Goal: Check status: Check status

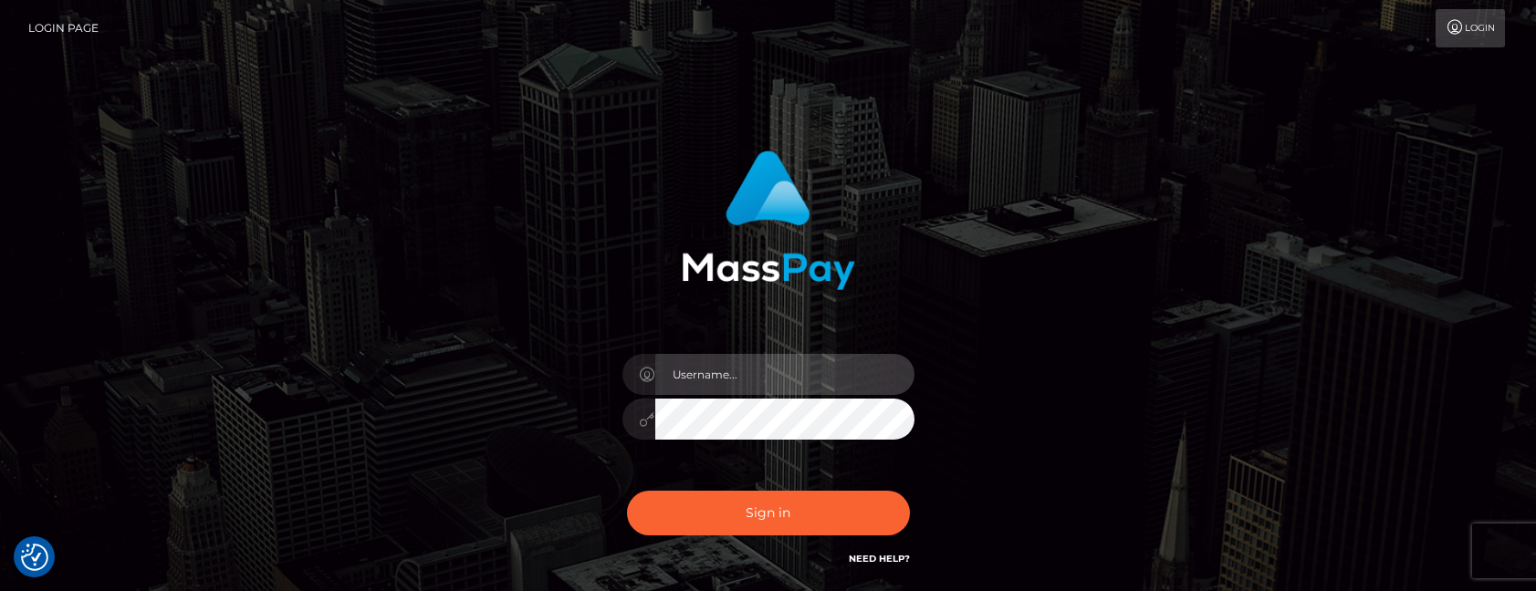
click at [703, 373] on input "text" at bounding box center [784, 374] width 259 height 41
paste input "[PERSON_NAME].tilia"
type input "[PERSON_NAME].tilia"
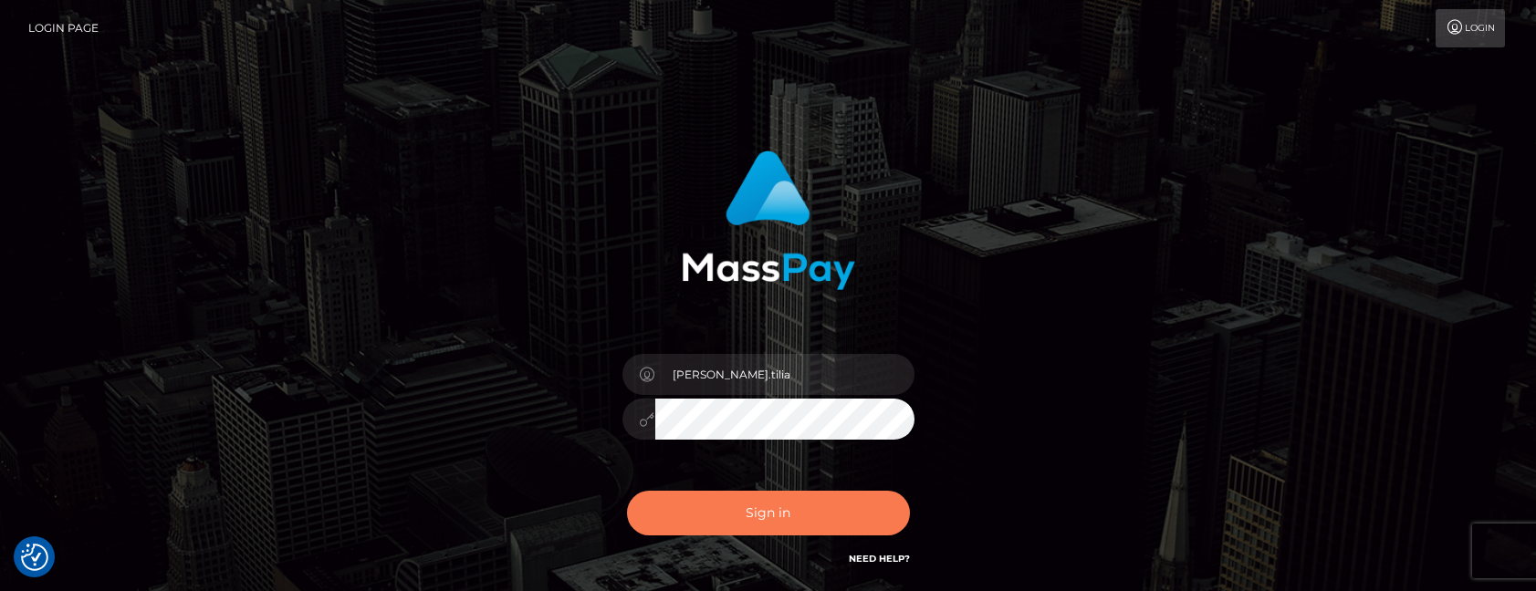
drag, startPoint x: 723, startPoint y: 515, endPoint x: 697, endPoint y: 537, distance: 33.6
click at [722, 515] on button "Sign in" at bounding box center [768, 513] width 283 height 45
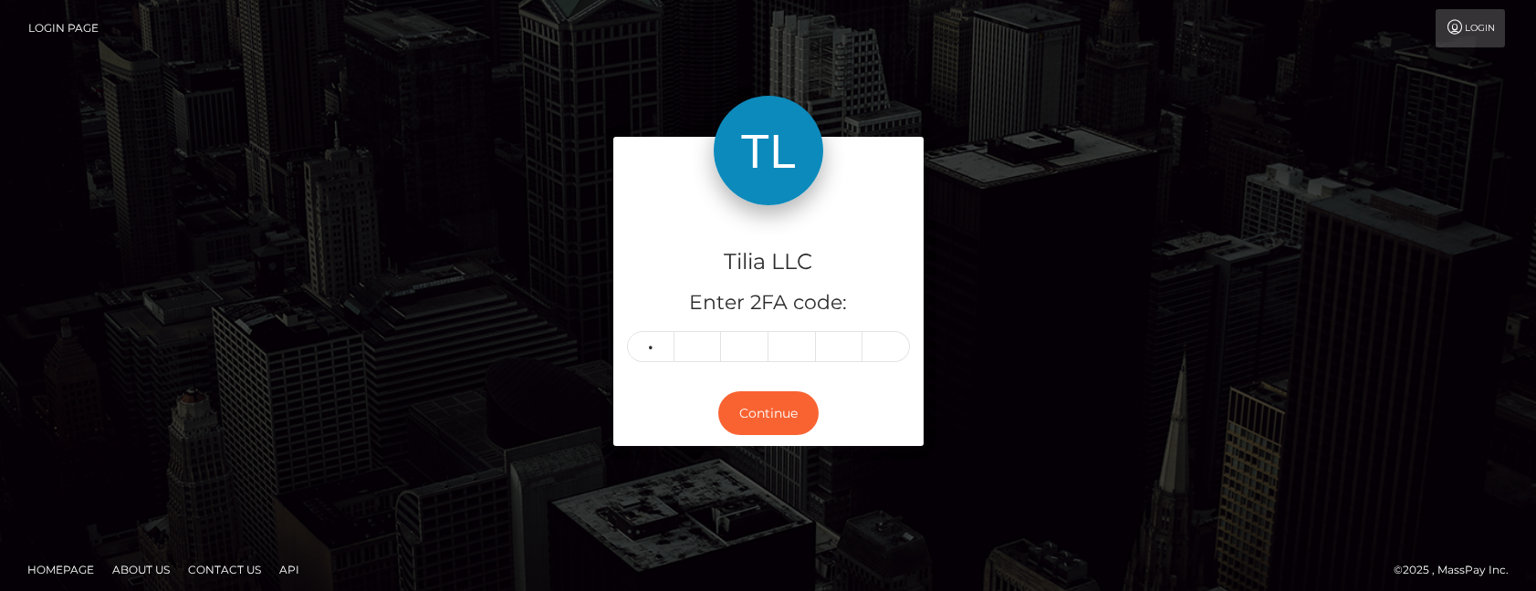
type input "1"
type input "6"
type input "0"
type input "2"
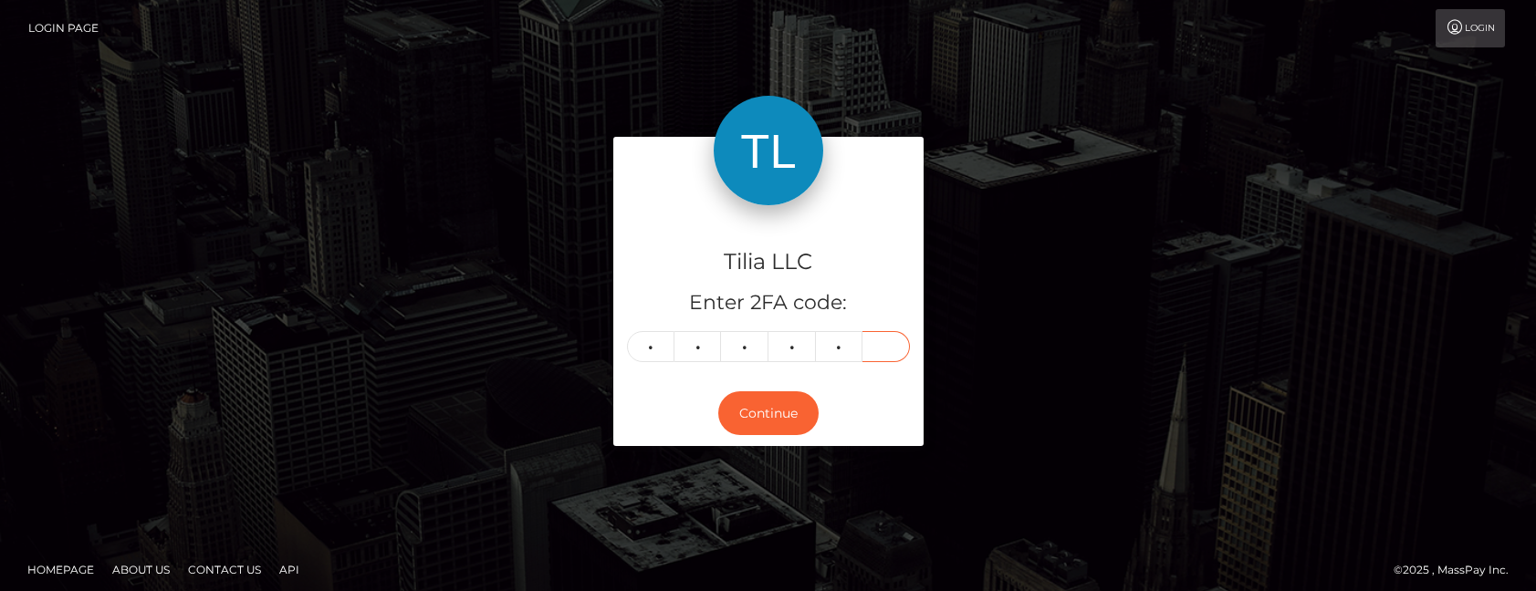
type input "4"
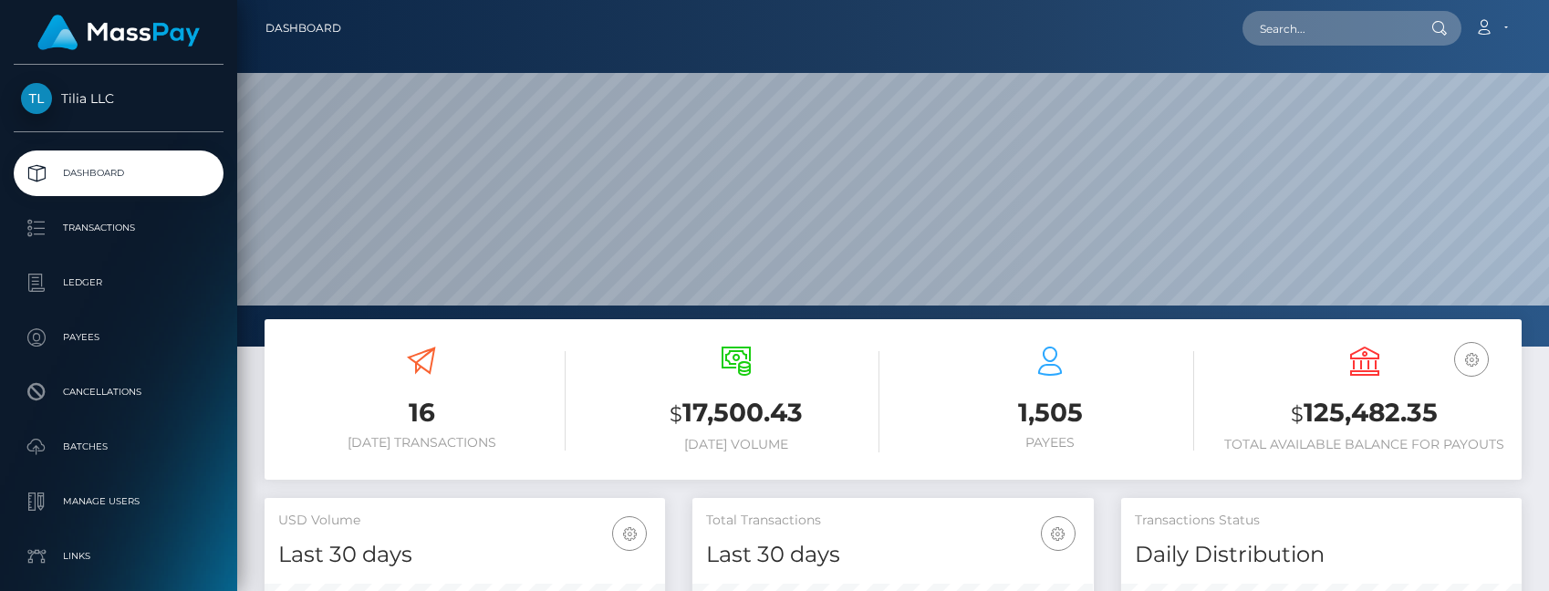
scroll to position [324, 401]
click at [1284, 27] on input "text" at bounding box center [1329, 28] width 172 height 35
paste input "347b7058-d0f7-4e90-9b4a-2990c21ac96d"
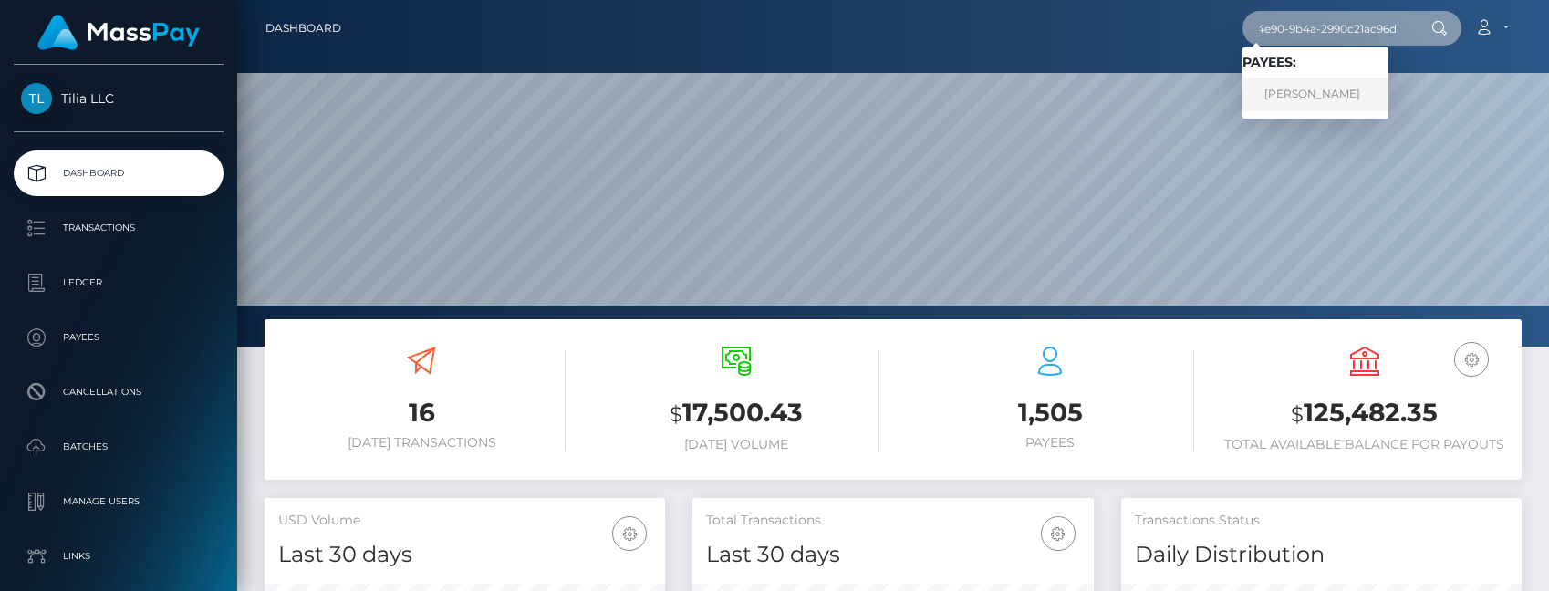
type input "347b7058-d0f7-4e90-9b4a-2990c21ac96d"
click at [1326, 92] on link "Murat Ozbey" at bounding box center [1316, 95] width 146 height 34
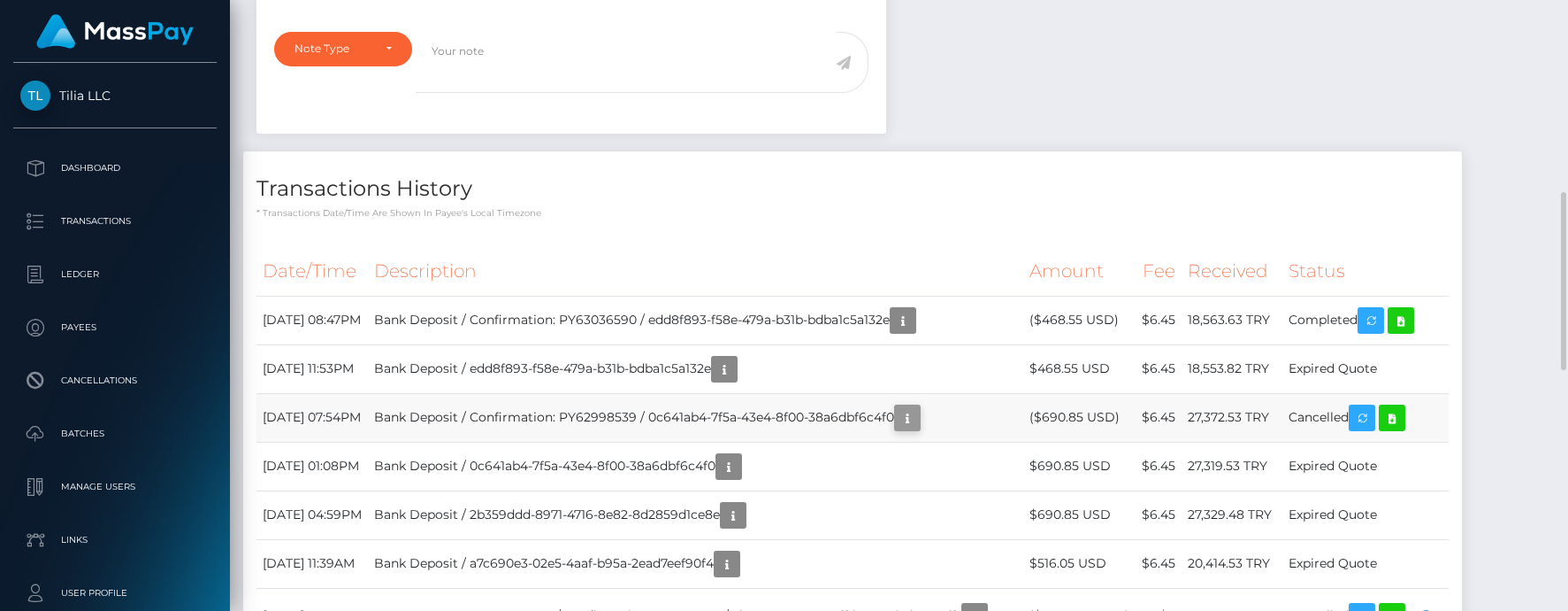
scroll to position [212, 411]
click at [918, 416] on icon "button" at bounding box center [907, 418] width 21 height 22
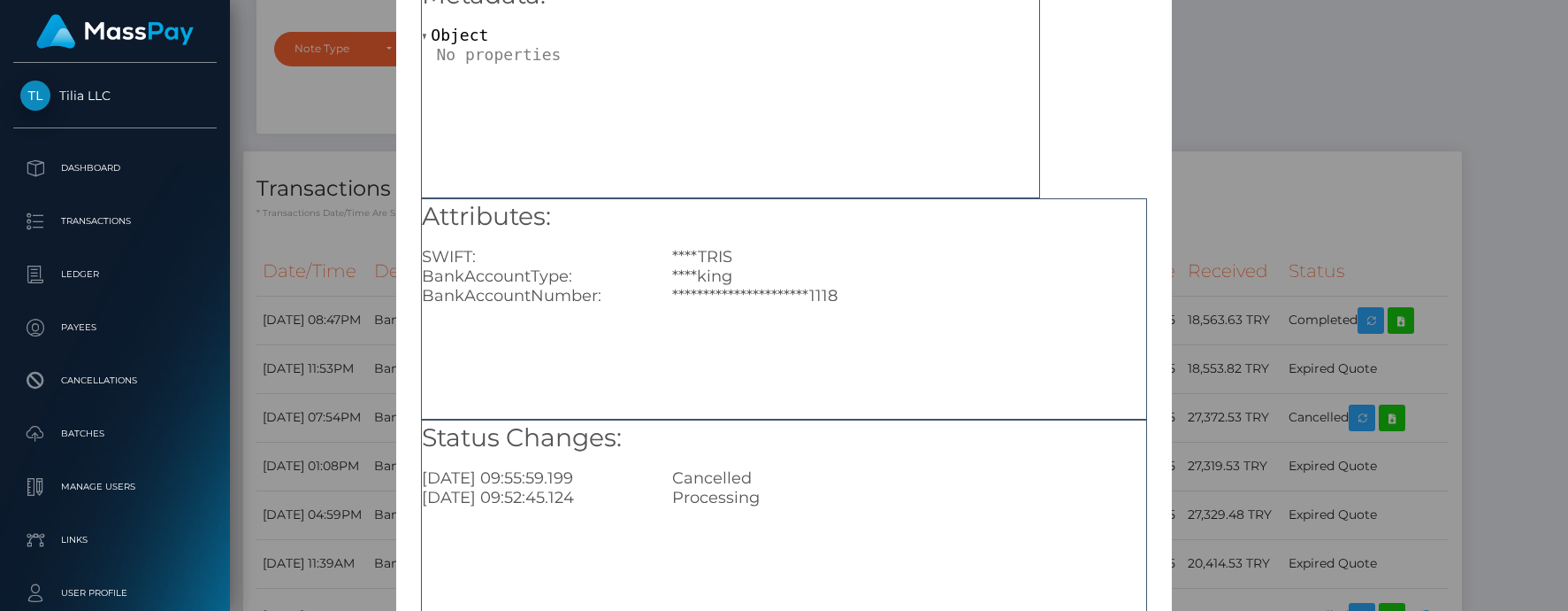
scroll to position [0, 0]
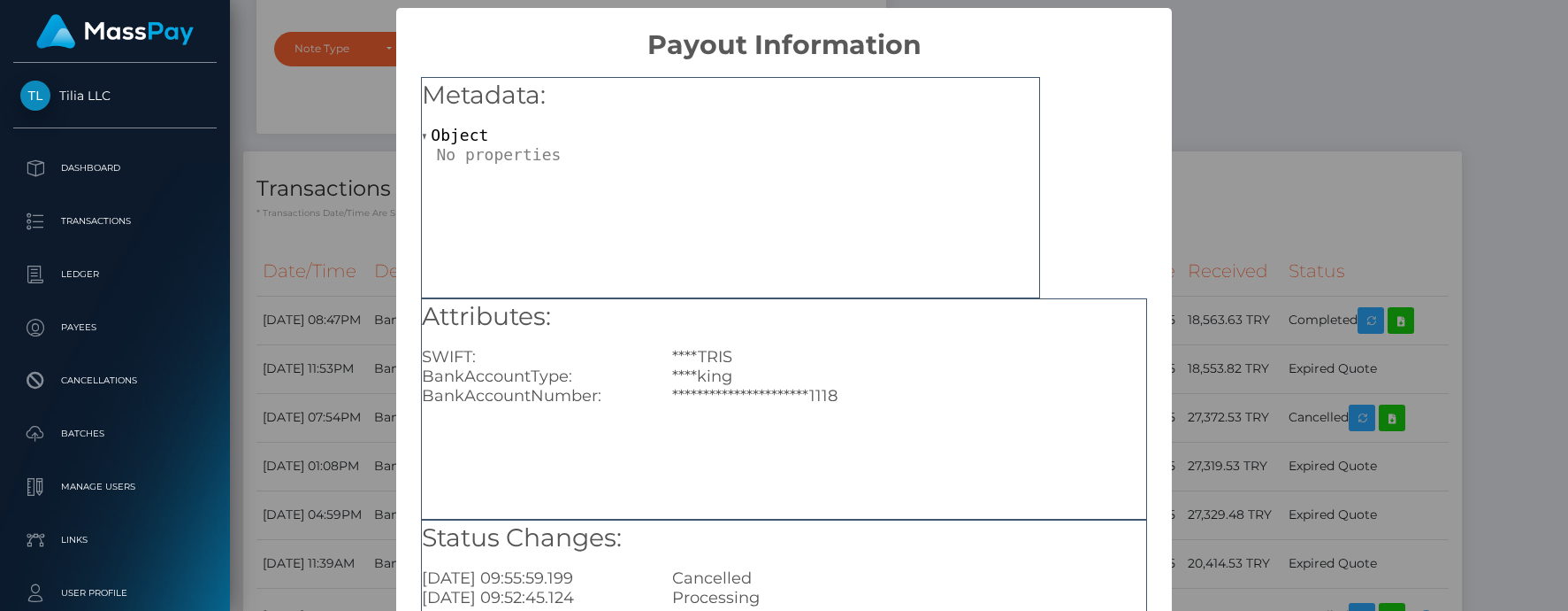
click at [1246, 58] on div "**********" at bounding box center [784, 306] width 1568 height 611
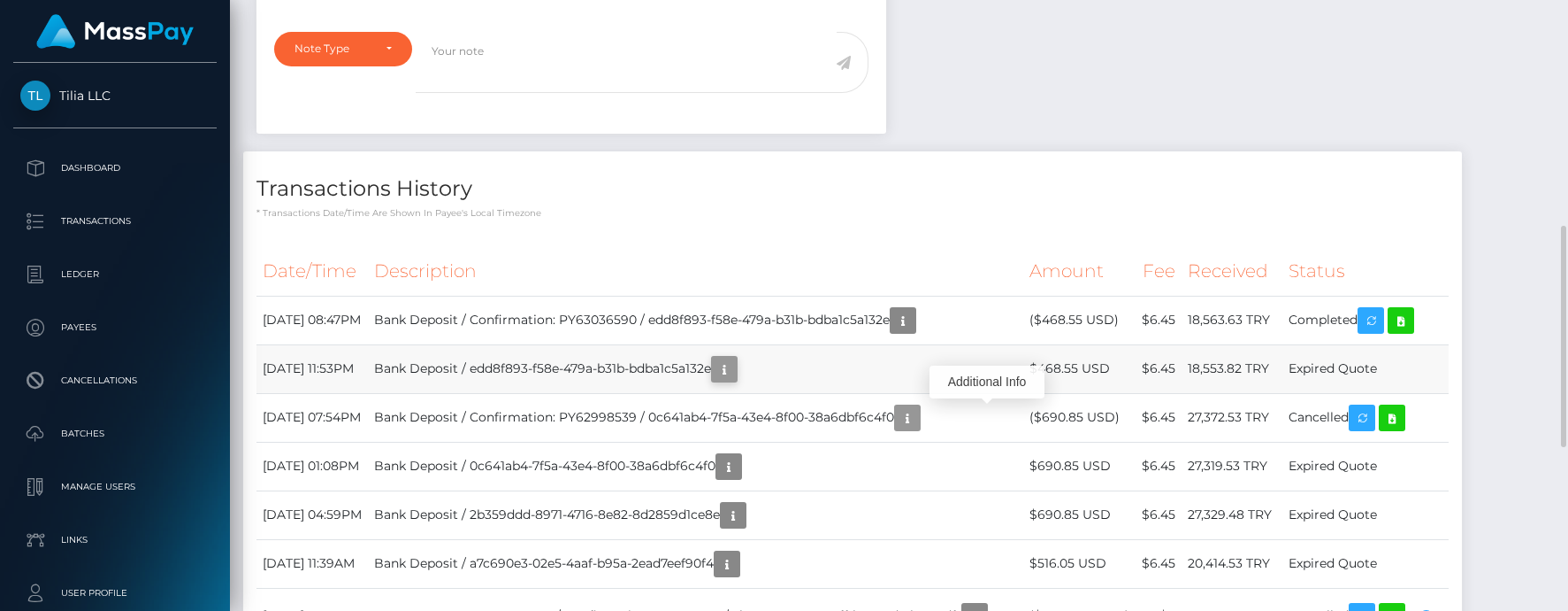
scroll to position [212, 411]
drag, startPoint x: 803, startPoint y: 370, endPoint x: 876, endPoint y: 356, distance: 74.3
click at [876, 356] on td "Bank Deposit / edd8f893-f58e-479a-b31b-bdba1c5a132e" at bounding box center [696, 369] width 655 height 48
click at [878, 355] on td "Bank Deposit / edd8f893-f58e-479a-b31b-bdba1c5a132e" at bounding box center [696, 369] width 655 height 48
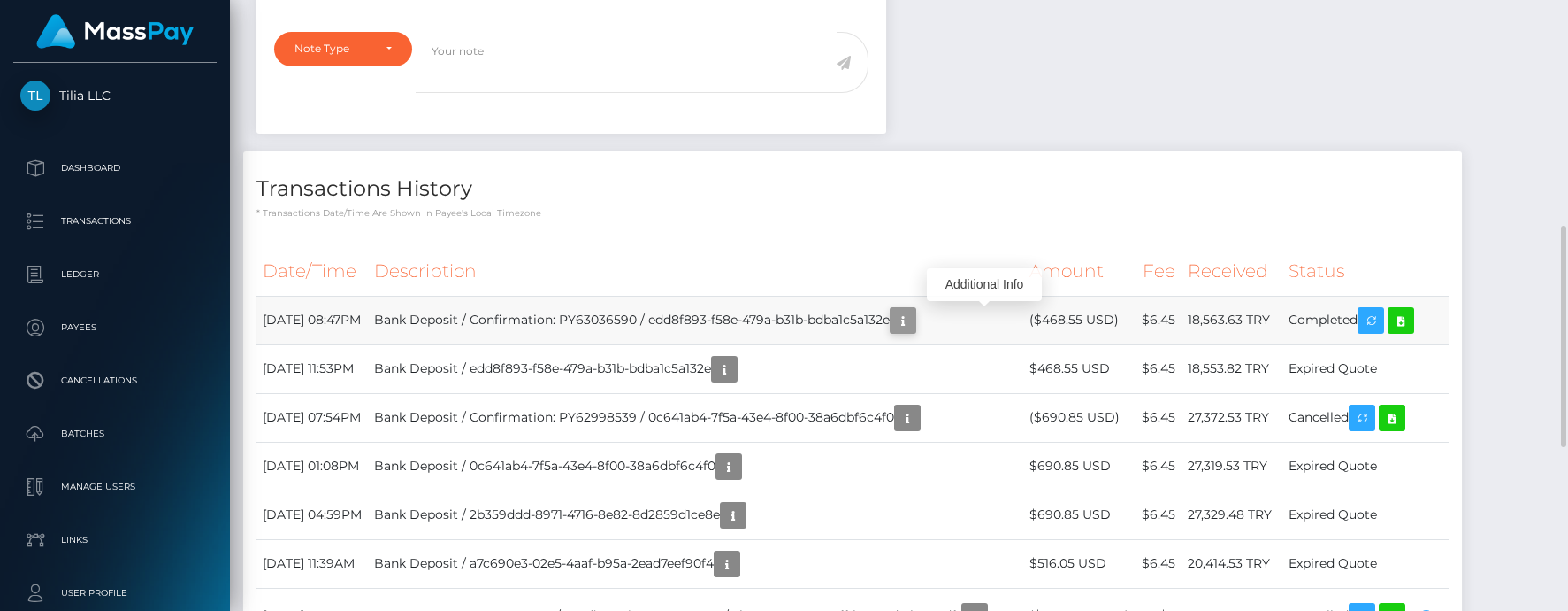
click at [914, 311] on icon "button" at bounding box center [903, 320] width 21 height 22
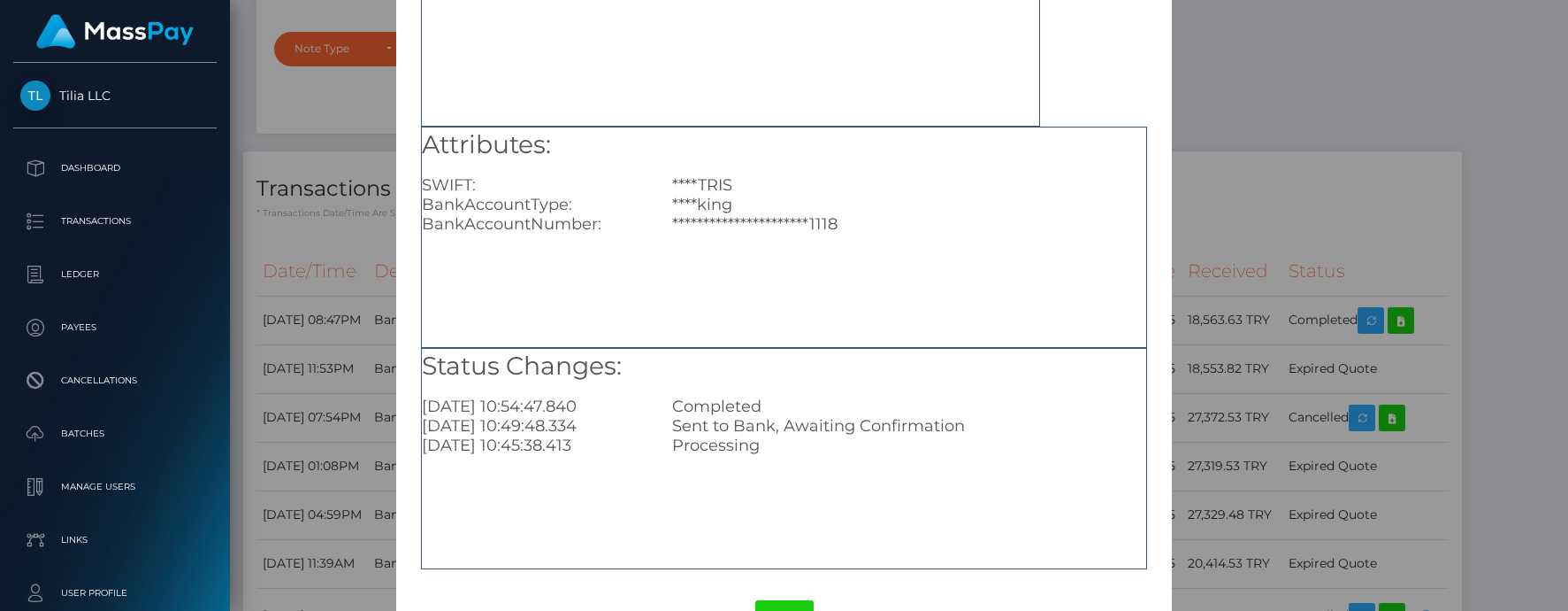
scroll to position [177, 0]
click at [1301, 94] on div "**********" at bounding box center [784, 306] width 1568 height 611
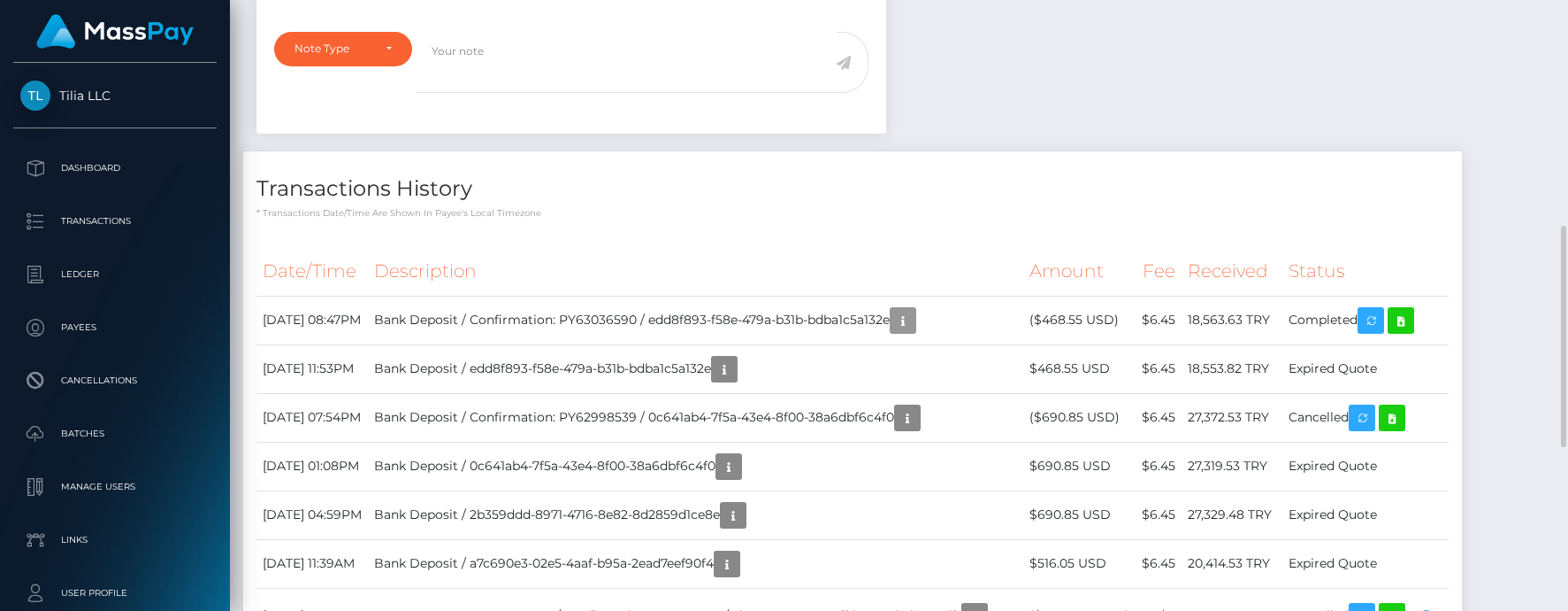
scroll to position [212, 411]
